Goal: Transaction & Acquisition: Purchase product/service

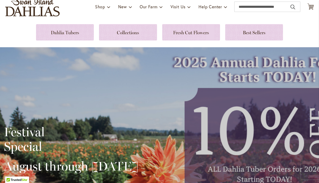
scroll to position [40, 0]
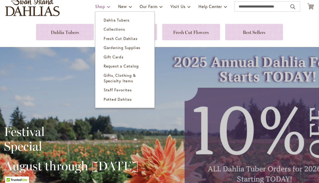
click at [100, 9] on link "Shop" at bounding box center [102, 7] width 15 height 10
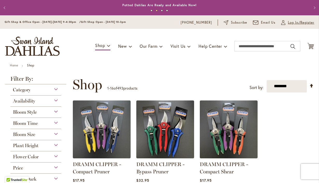
click at [293, 24] on span "Log In/Register" at bounding box center [301, 22] width 26 height 5
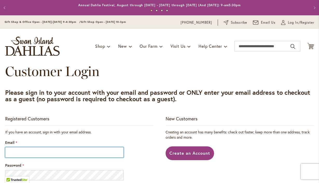
type input "**********"
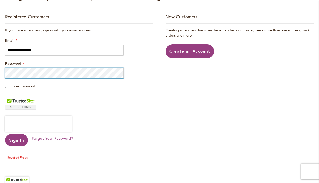
scroll to position [142, 0]
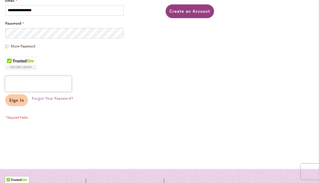
click at [16, 101] on span "Sign In" at bounding box center [16, 99] width 15 height 5
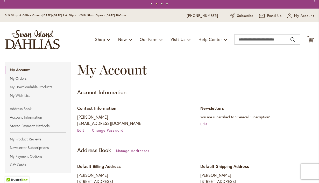
scroll to position [5, 0]
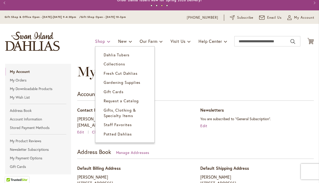
click at [102, 42] on span "Shop" at bounding box center [100, 40] width 10 height 5
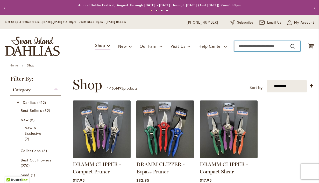
click at [260, 46] on input "Search" at bounding box center [268, 46] width 66 height 10
type input "***"
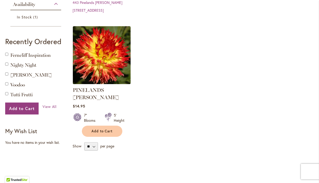
scroll to position [137, 0]
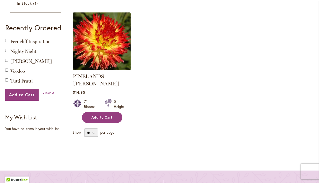
click at [104, 115] on span "Add to Cart" at bounding box center [102, 117] width 21 height 4
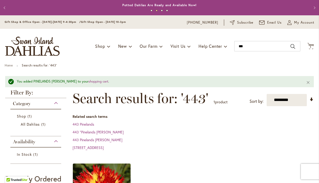
scroll to position [0, 0]
drag, startPoint x: 248, startPoint y: 49, endPoint x: 233, endPoint y: 48, distance: 15.1
click at [233, 48] on div "Toggle Nav Shop Dahlia Tubers Collections Fresh Cut Dahlias Gardening Supplies …" at bounding box center [159, 46] width 319 height 35
type input "**********"
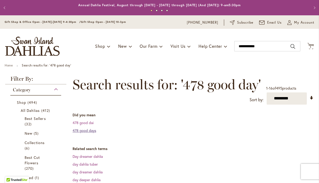
click at [81, 132] on link "478 good days" at bounding box center [85, 130] width 24 height 5
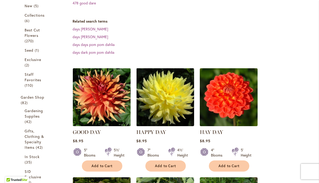
scroll to position [128, 0]
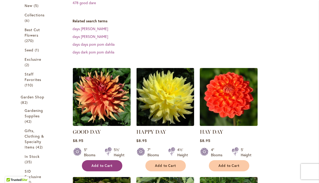
click at [104, 163] on span "Add to Cart" at bounding box center [102, 165] width 21 height 4
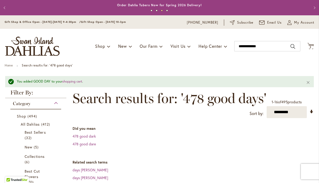
scroll to position [0, 0]
drag, startPoint x: 272, startPoint y: 49, endPoint x: 233, endPoint y: 46, distance: 39.2
click at [233, 46] on div "Toggle Nav Shop Dahlia Tubers Collections Fresh Cut Dahlias Gardening Supplies …" at bounding box center [159, 46] width 319 height 35
type input "***"
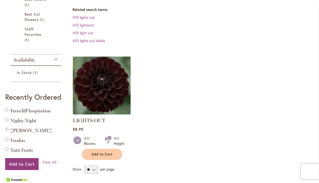
scroll to position [120, 0]
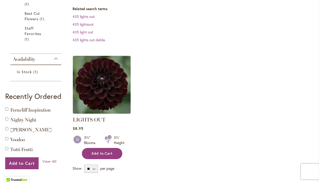
click at [96, 155] on span "Add to Cart" at bounding box center [102, 153] width 21 height 4
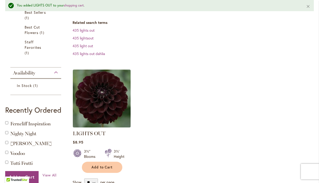
scroll to position [141, 0]
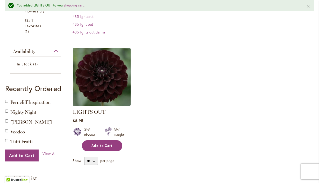
click at [101, 149] on button "Add to Cart" at bounding box center [102, 145] width 40 height 11
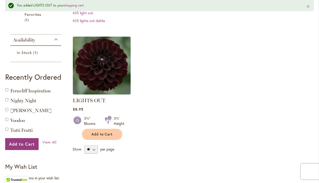
scroll to position [153, 0]
click at [17, 147] on button "Add to Cart" at bounding box center [21, 144] width 33 height 12
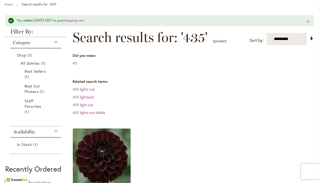
scroll to position [0, 0]
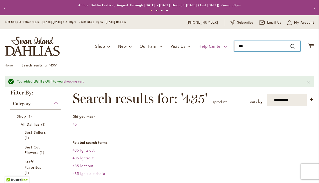
drag, startPoint x: 254, startPoint y: 46, endPoint x: 226, endPoint y: 46, distance: 28.0
click at [226, 46] on div "Toggle Nav Shop Dahlia Tubers Collections Fresh Cut Dahlias Gardening Supplies …" at bounding box center [159, 46] width 319 height 35
type input "****"
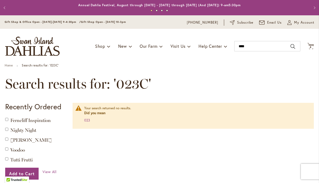
click at [118, 118] on dl "Did you mean 023" at bounding box center [196, 117] width 225 height 12
click at [255, 43] on input "****" at bounding box center [268, 46] width 66 height 10
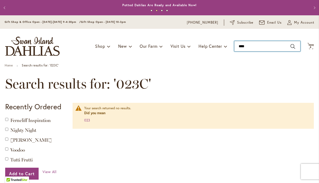
type input "***"
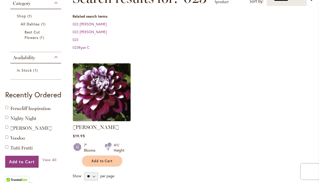
scroll to position [88, 0]
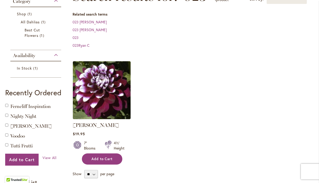
click at [113, 161] on button "Add to Cart" at bounding box center [102, 158] width 40 height 11
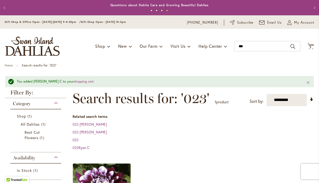
scroll to position [0, 0]
click at [311, 48] on icon "Cart .cls-1 { fill: #231f20; }" at bounding box center [311, 46] width 6 height 6
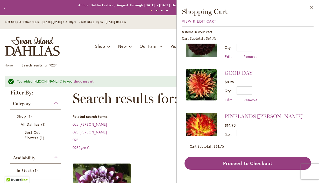
scroll to position [67, 0]
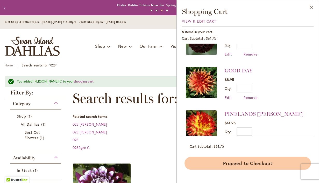
click at [244, 166] on button "Proceed to Checkout" at bounding box center [248, 163] width 127 height 13
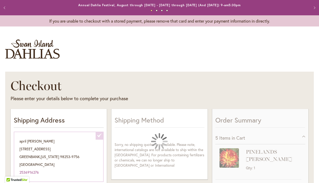
select select "**********"
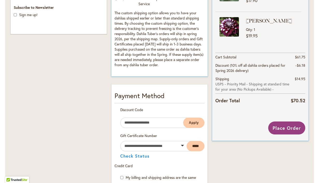
scroll to position [205, 0]
click at [295, 128] on span "Place Order" at bounding box center [287, 128] width 28 height 6
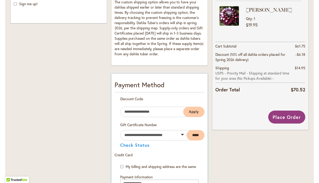
scroll to position [213, 0]
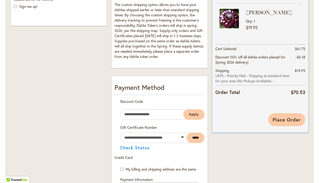
click at [290, 123] on button "Place Order" at bounding box center [287, 119] width 37 height 13
